Goal: Task Accomplishment & Management: Manage account settings

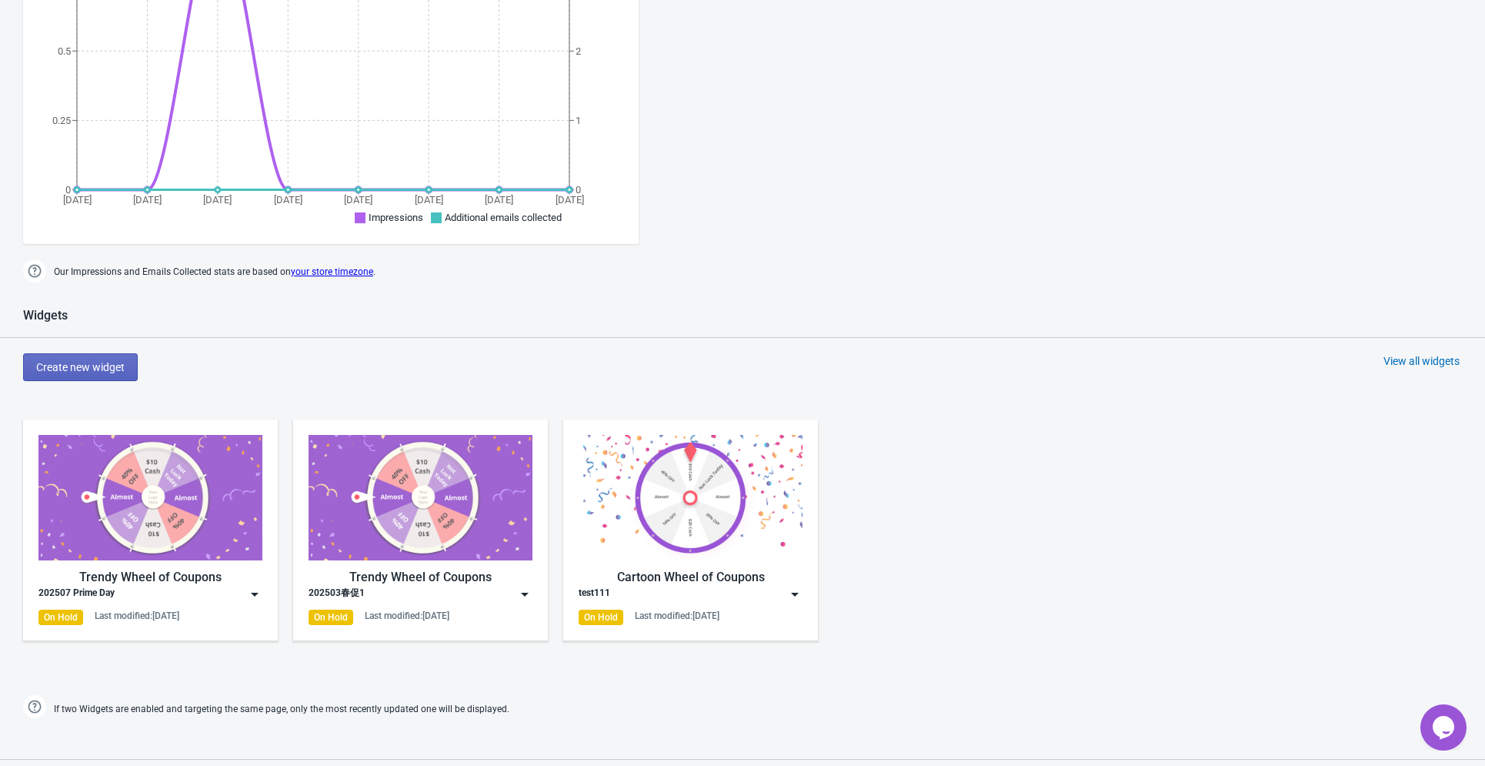
scroll to position [631, 0]
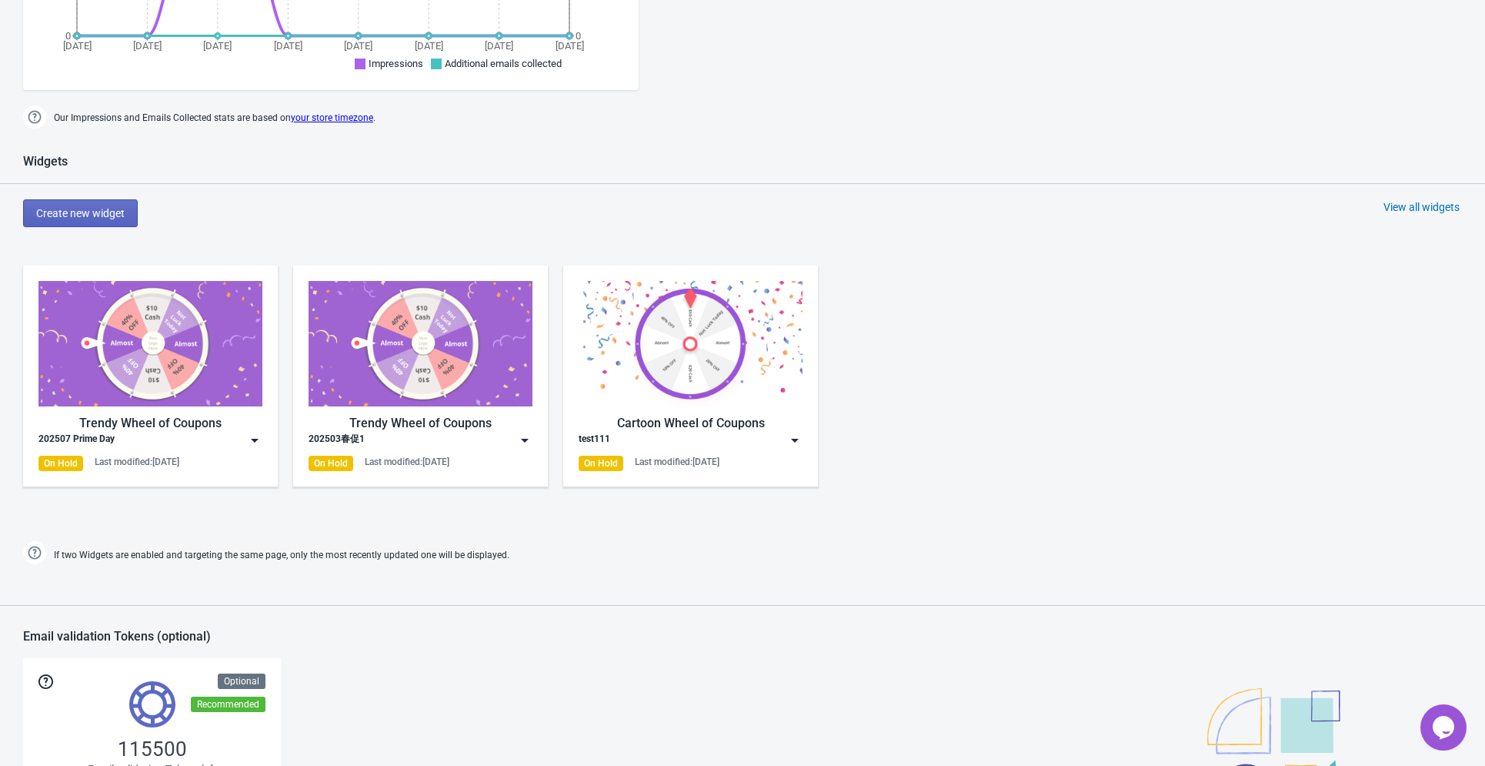
click at [174, 368] on img at bounding box center [150, 343] width 224 height 125
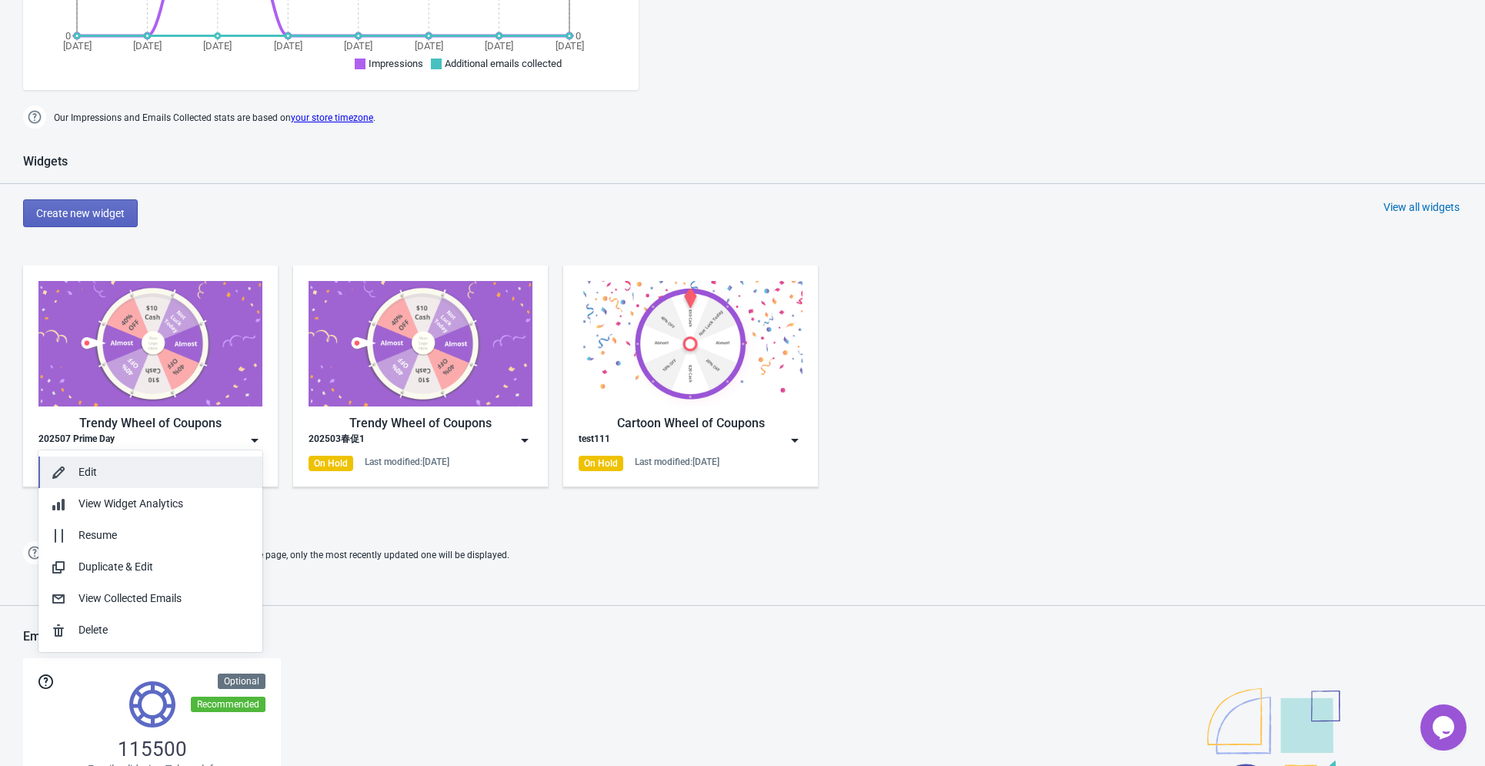
click at [100, 466] on div "Edit" at bounding box center [164, 472] width 172 height 16
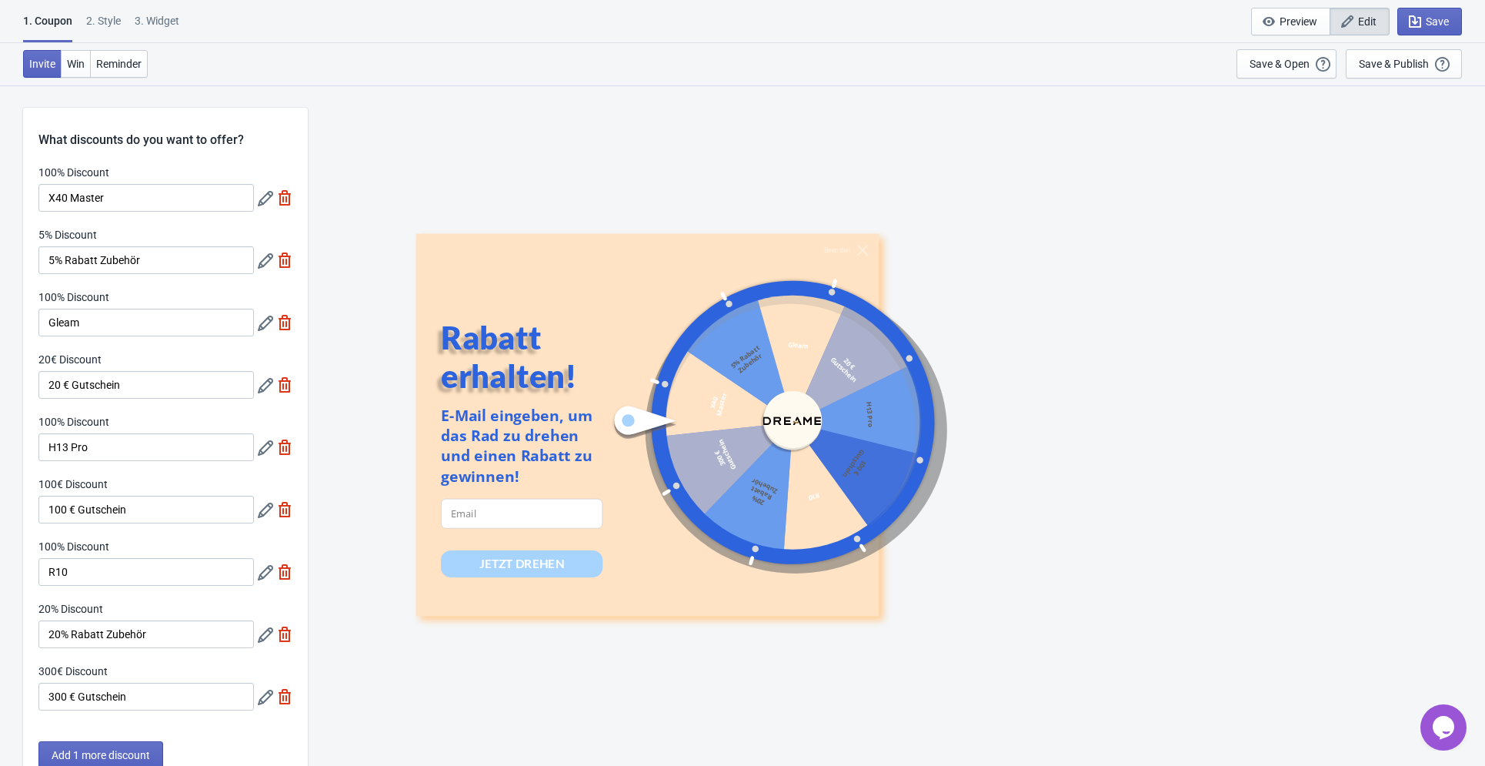
click at [163, 18] on div "3. Widget" at bounding box center [157, 26] width 45 height 27
select select "specificURL"
select select "once"
select select "middle_left"
select select "1"
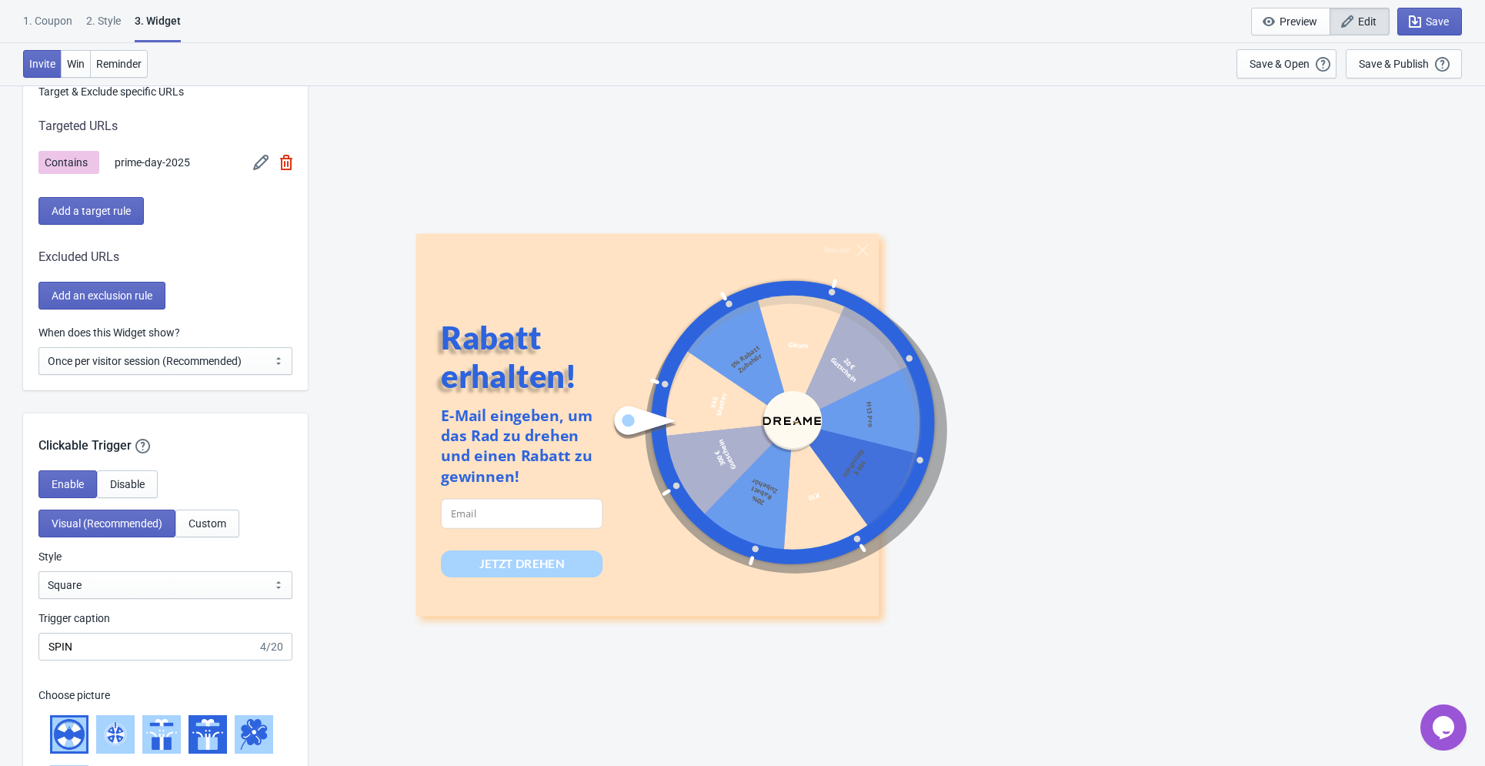
scroll to position [1308, 0]
click at [192, 358] on select "Every new visit of page Once every period of time Once per visitor session (Rec…" at bounding box center [165, 360] width 254 height 28
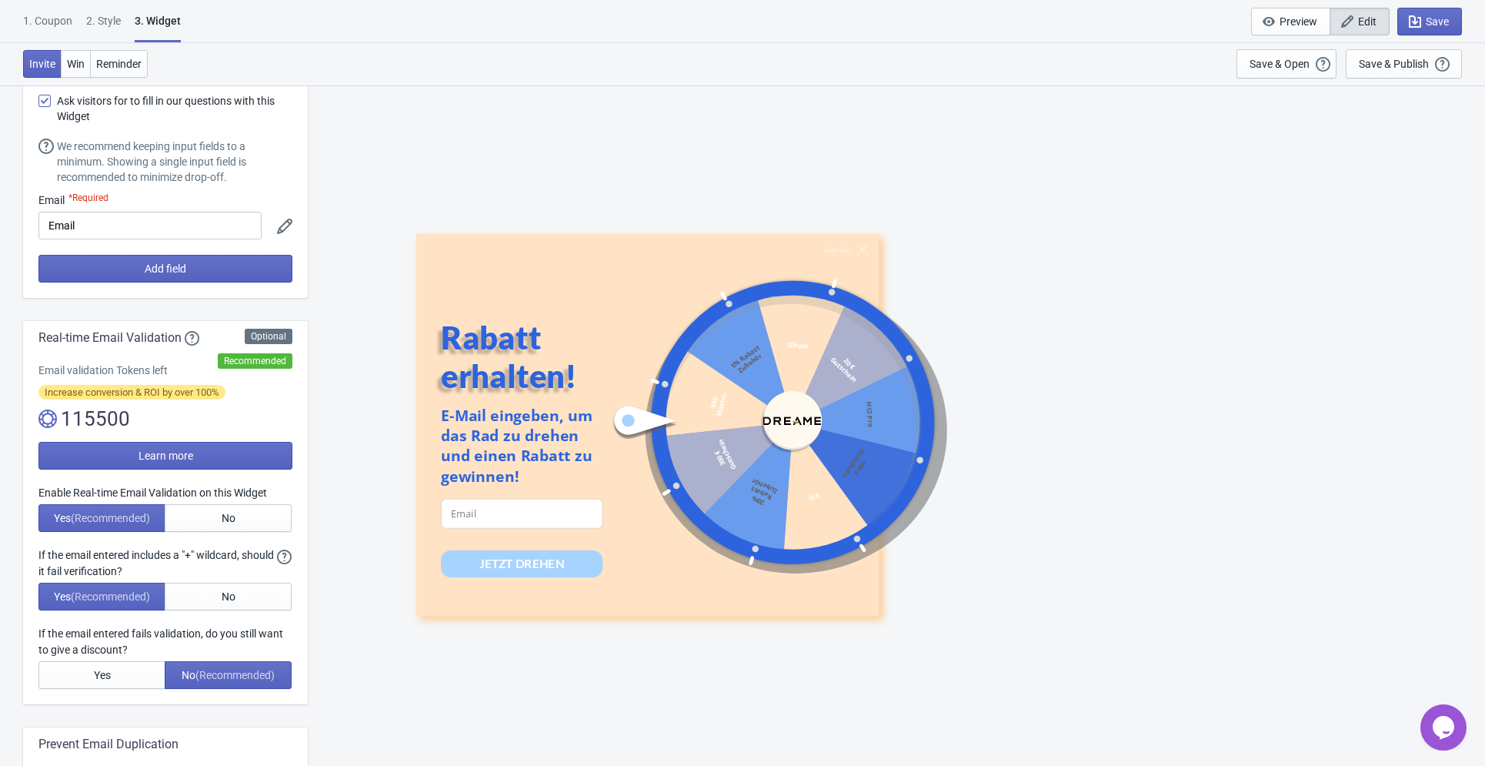
scroll to position [0, 0]
